Goal: Task Accomplishment & Management: Use online tool/utility

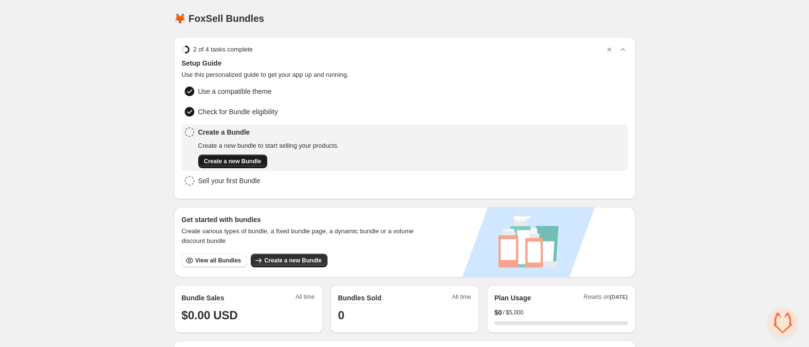
click at [236, 156] on button "Create a new Bundle" at bounding box center [232, 161] width 69 height 14
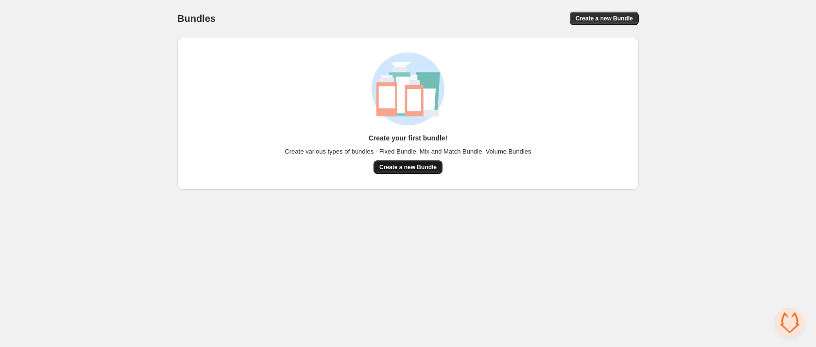
click at [376, 164] on button "Create a new Bundle" at bounding box center [408, 167] width 69 height 14
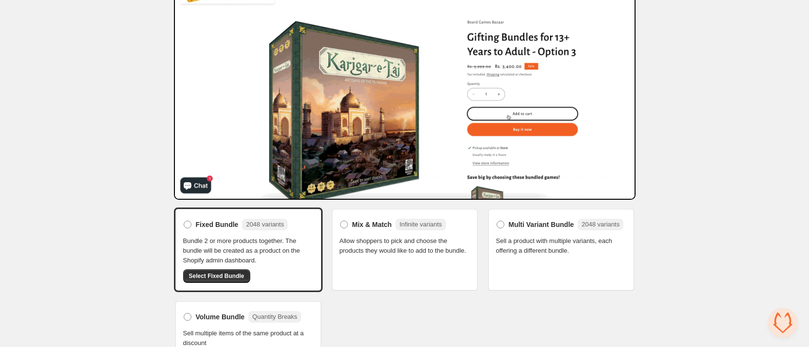
scroll to position [91, 0]
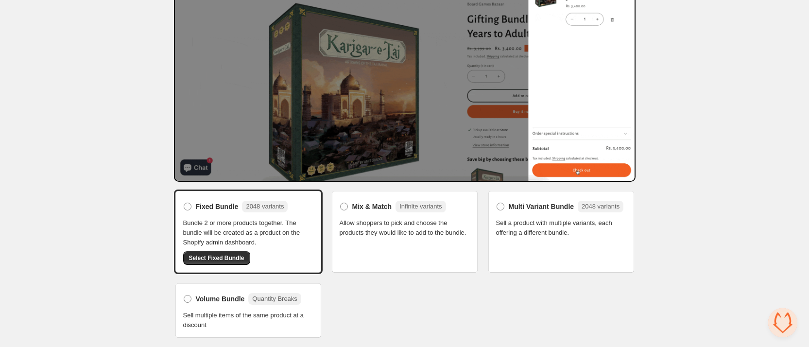
click at [392, 238] on span "Allow shoppers to pick and choose the products they would like to add to the bu…" at bounding box center [405, 227] width 130 height 19
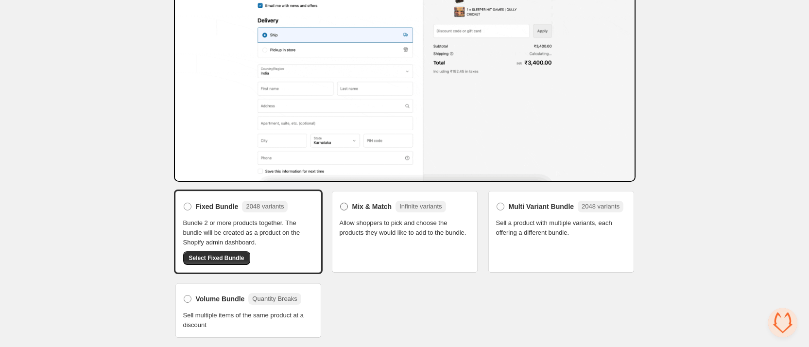
click at [345, 207] on span at bounding box center [344, 207] width 8 height 8
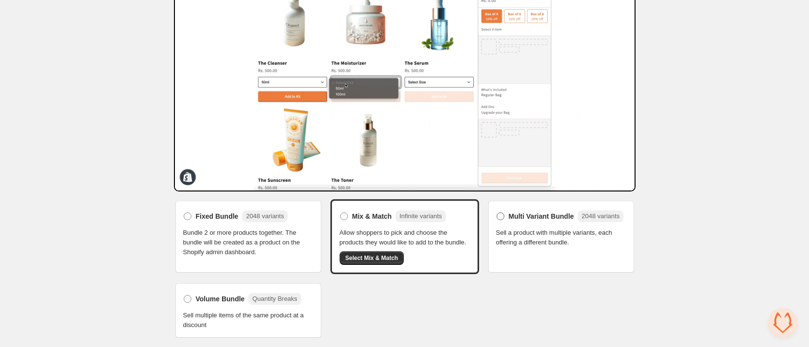
click at [500, 214] on span at bounding box center [500, 216] width 8 height 8
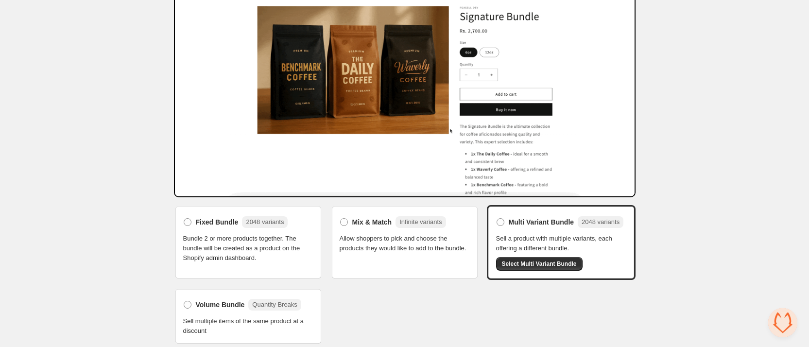
scroll to position [94, 0]
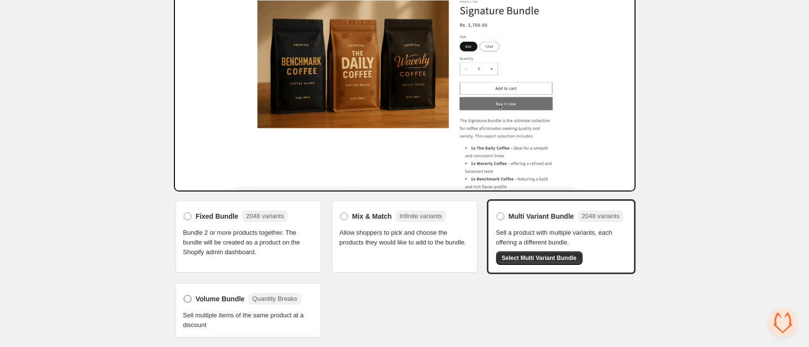
click at [190, 300] on span at bounding box center [188, 299] width 8 height 8
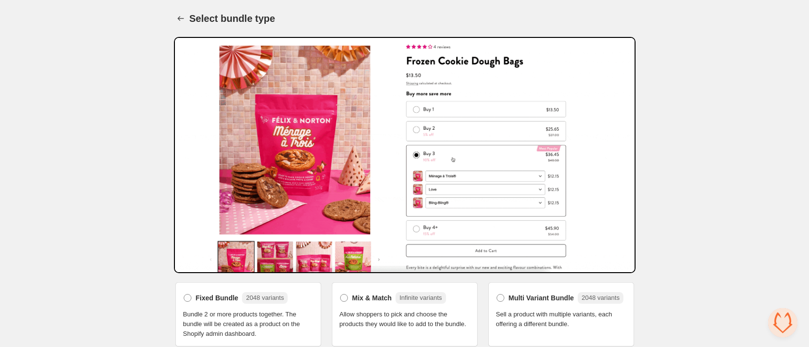
scroll to position [95, 0]
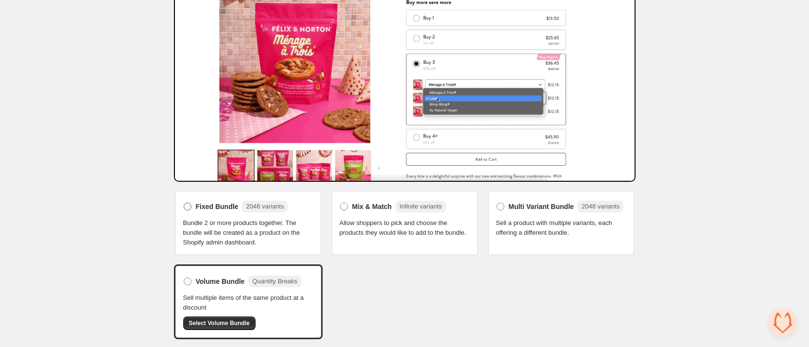
click at [186, 203] on span at bounding box center [188, 207] width 8 height 8
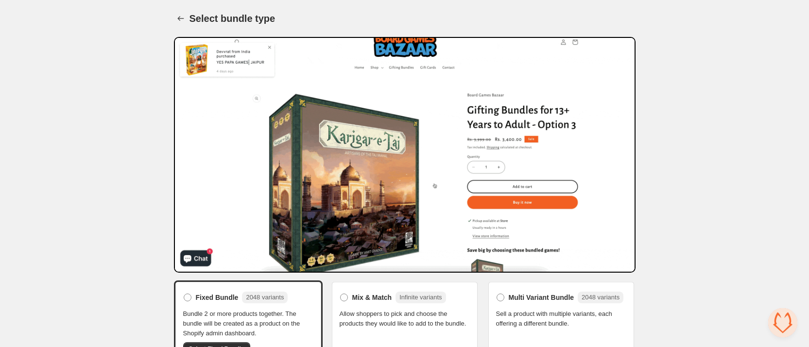
scroll to position [91, 0]
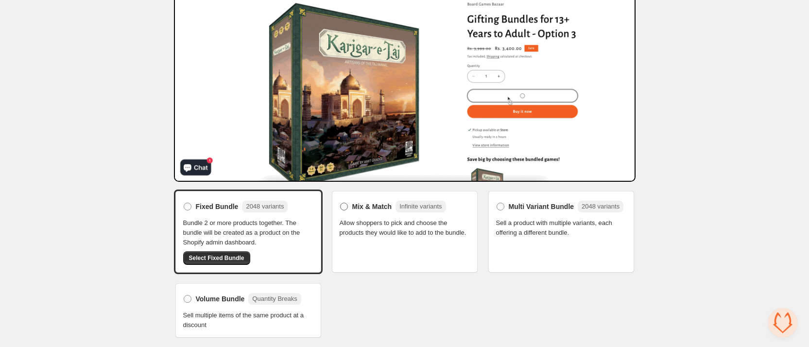
click at [346, 205] on span at bounding box center [344, 207] width 8 height 8
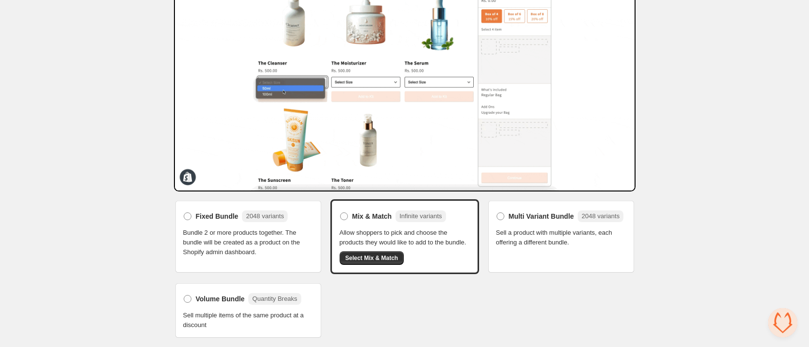
click at [206, 215] on div "Fixed Bundle 2048 variants Bundle 2 or more products together. The bundle will …" at bounding box center [248, 232] width 130 height 49
